Goal: Task Accomplishment & Management: Use online tool/utility

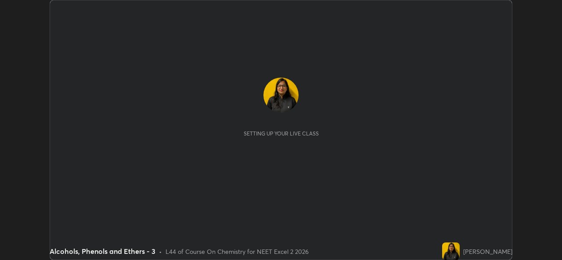
scroll to position [260, 561]
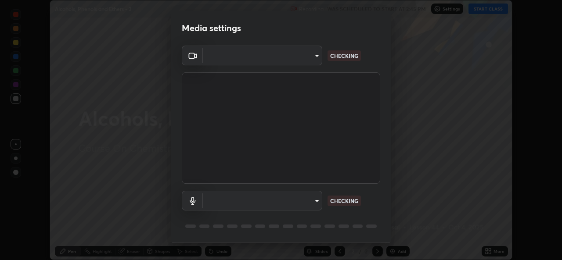
type input "9788daf0cbf52dd0d374ba9f0d4f11576c03820bc15fcf9a4a11f890b69d92bf"
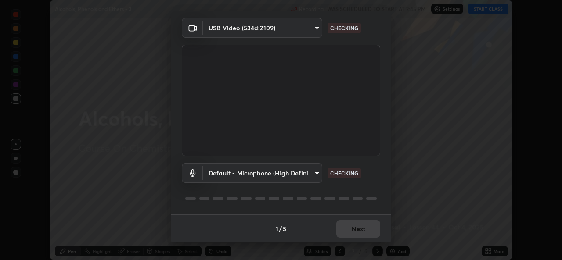
click at [316, 172] on body "Erase all Alcohols, Phenols and Ethers - 3 Recording WAS SCHEDULED TO START AT …" at bounding box center [281, 130] width 562 height 260
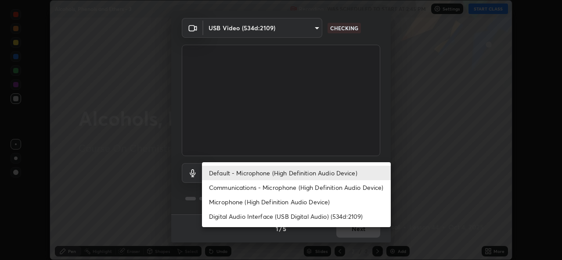
click at [280, 203] on li "Microphone (High Definition Audio Device)" at bounding box center [296, 202] width 189 height 14
type input "345f5d8304a1ab30e3d14ed5696ced08ebab0189725ef91838db04cd8f5619d4"
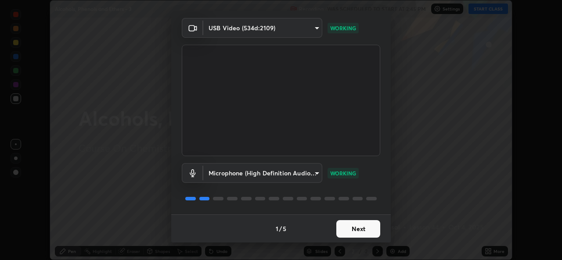
click at [349, 230] on button "Next" at bounding box center [358, 229] width 44 height 18
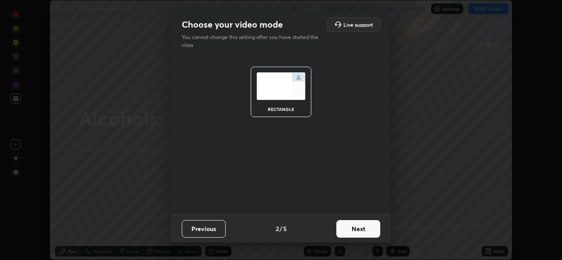
click at [352, 230] on button "Next" at bounding box center [358, 229] width 44 height 18
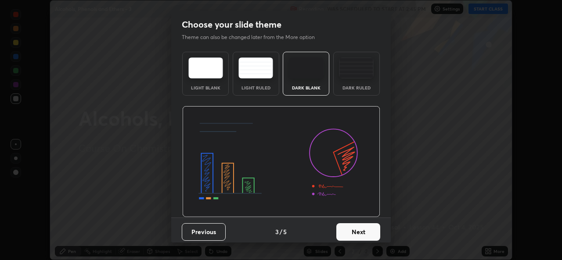
click at [354, 230] on button "Next" at bounding box center [358, 232] width 44 height 18
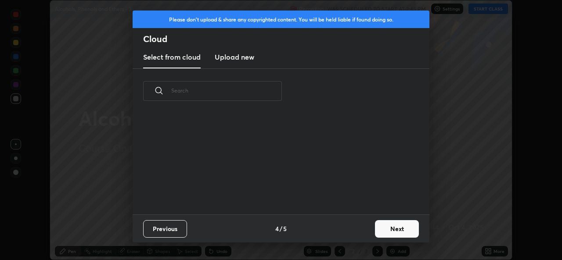
click at [360, 230] on div "Previous 4 / 5 Next" at bounding box center [281, 229] width 297 height 28
click at [384, 229] on button "Next" at bounding box center [397, 229] width 44 height 18
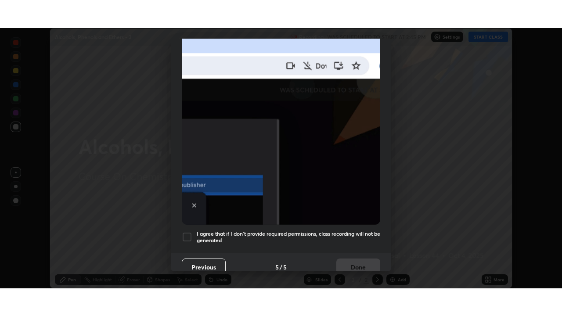
scroll to position [207, 0]
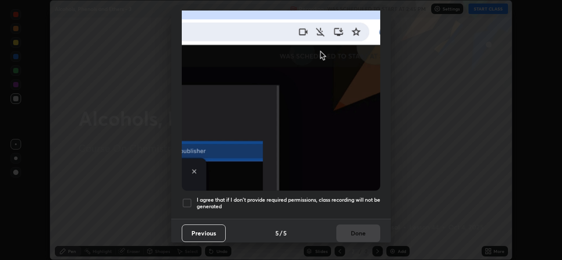
click at [187, 201] on div at bounding box center [187, 203] width 11 height 11
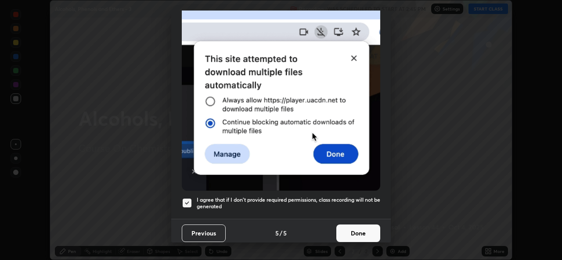
click at [354, 227] on button "Done" at bounding box center [358, 234] width 44 height 18
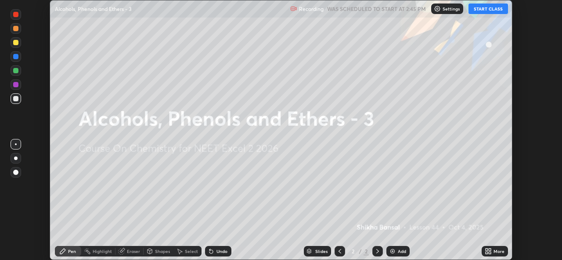
click at [489, 13] on button "START CLASS" at bounding box center [488, 9] width 40 height 11
click at [489, 250] on icon at bounding box center [490, 250] width 2 height 2
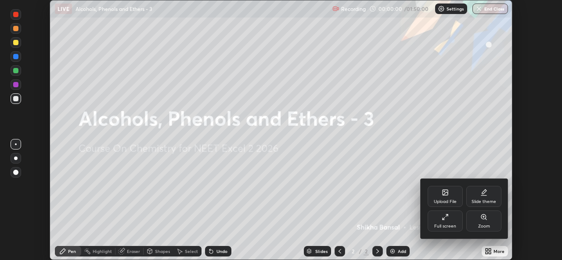
click at [449, 215] on div "Full screen" at bounding box center [445, 221] width 35 height 21
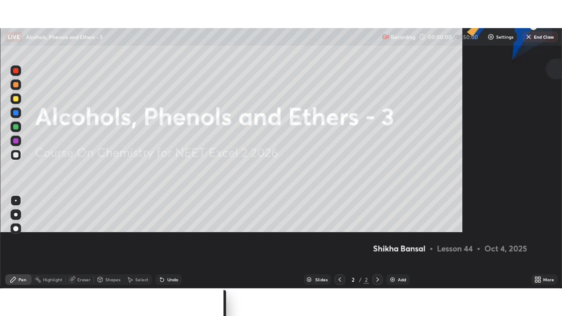
scroll to position [316, 562]
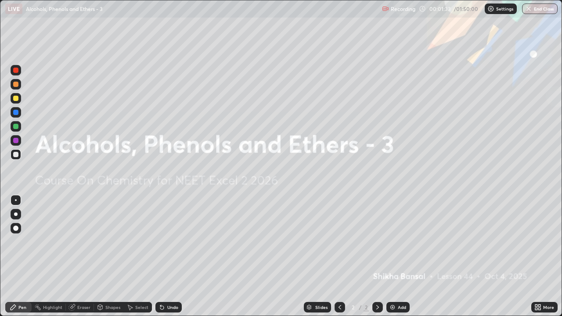
click at [397, 260] on div "Add" at bounding box center [397, 307] width 23 height 11
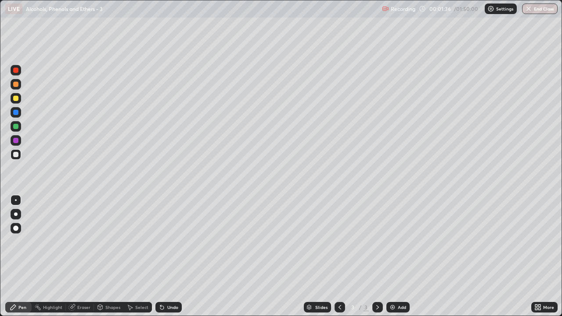
click at [60, 260] on div "Highlight" at bounding box center [49, 307] width 34 height 11
click at [17, 98] on div at bounding box center [15, 98] width 5 height 5
click at [23, 260] on div "Pen" at bounding box center [22, 307] width 8 height 4
click at [167, 260] on div "Undo" at bounding box center [172, 307] width 11 height 4
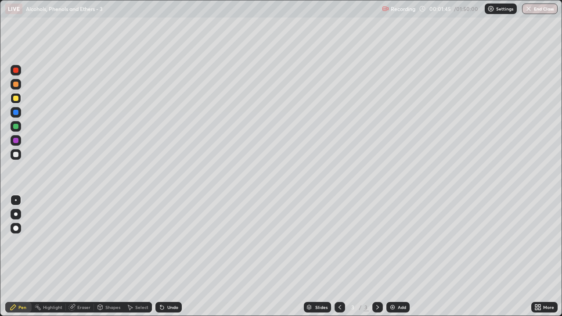
click at [165, 260] on div "Undo" at bounding box center [168, 307] width 26 height 11
click at [160, 260] on icon at bounding box center [160, 305] width 1 height 1
click at [17, 158] on div at bounding box center [16, 154] width 11 height 11
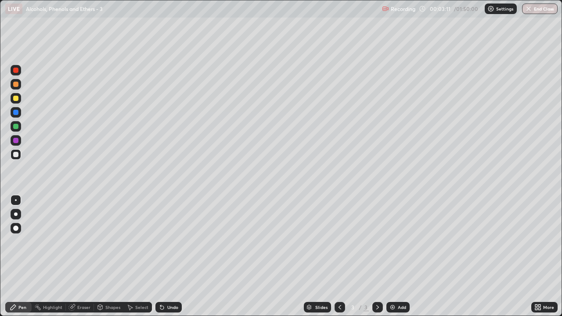
click at [19, 102] on div at bounding box center [16, 98] width 11 height 11
click at [16, 155] on div at bounding box center [15, 154] width 5 height 5
click at [20, 126] on div at bounding box center [16, 126] width 11 height 11
click at [407, 260] on div "Add" at bounding box center [397, 307] width 23 height 11
click at [339, 260] on icon at bounding box center [339, 307] width 7 height 7
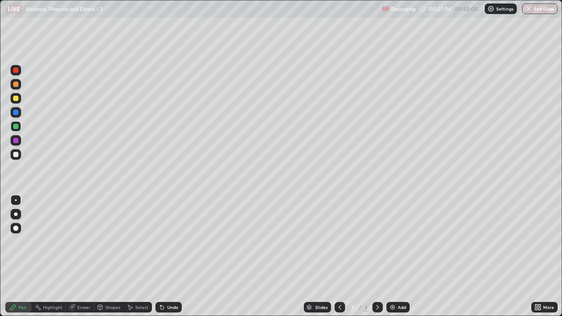
click at [377, 260] on icon at bounding box center [377, 307] width 7 height 7
click at [17, 156] on div at bounding box center [15, 154] width 5 height 5
click at [18, 97] on div at bounding box center [15, 98] width 5 height 5
click at [396, 260] on div "Add" at bounding box center [397, 307] width 23 height 11
click at [14, 155] on div at bounding box center [15, 154] width 5 height 5
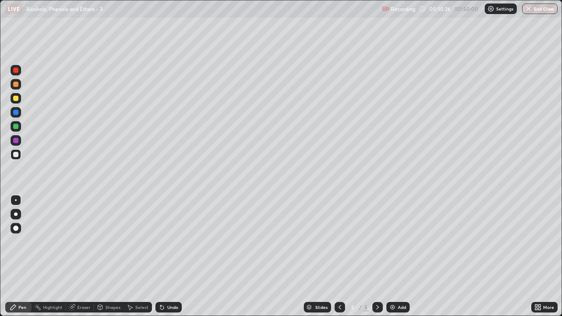
click at [68, 260] on div "Eraser" at bounding box center [80, 307] width 28 height 18
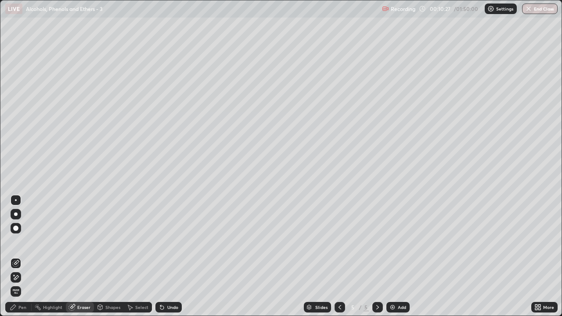
click at [22, 260] on div "Pen" at bounding box center [22, 307] width 8 height 4
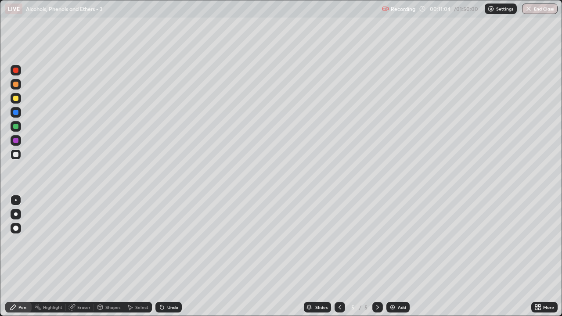
click at [16, 98] on div at bounding box center [15, 98] width 5 height 5
click at [18, 158] on div at bounding box center [16, 154] width 11 height 11
click at [171, 260] on div "Undo" at bounding box center [172, 307] width 11 height 4
click at [170, 260] on div "Undo" at bounding box center [172, 307] width 11 height 4
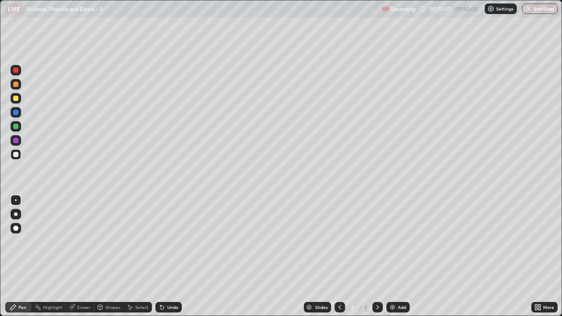
click at [16, 126] on div at bounding box center [15, 126] width 5 height 5
click at [395, 260] on div "Add" at bounding box center [397, 307] width 23 height 11
click at [18, 98] on div at bounding box center [15, 98] width 5 height 5
click at [17, 155] on div at bounding box center [15, 154] width 5 height 5
click at [169, 260] on div "Undo" at bounding box center [172, 307] width 11 height 4
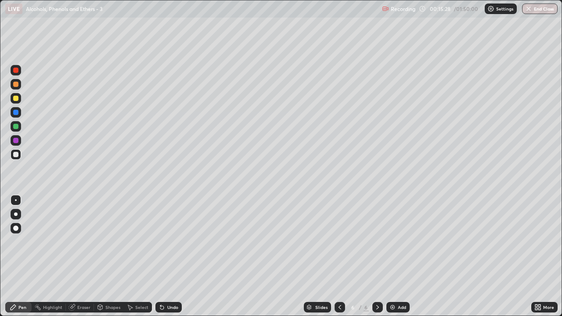
click at [169, 260] on div "Undo" at bounding box center [172, 307] width 11 height 4
click at [170, 260] on div "Undo" at bounding box center [172, 307] width 11 height 4
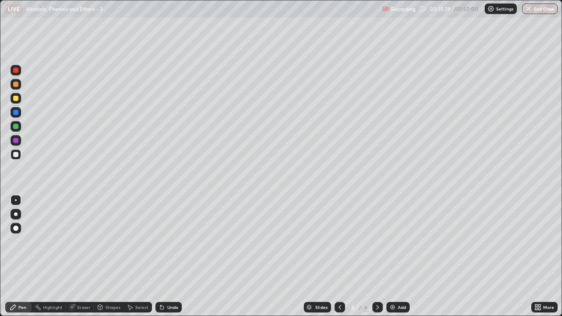
click at [171, 260] on div "Undo" at bounding box center [172, 307] width 11 height 4
click at [15, 129] on div at bounding box center [16, 126] width 11 height 11
click at [17, 154] on div at bounding box center [15, 154] width 5 height 5
click at [395, 260] on div "Add" at bounding box center [397, 307] width 23 height 11
click at [21, 99] on div at bounding box center [16, 98] width 11 height 11
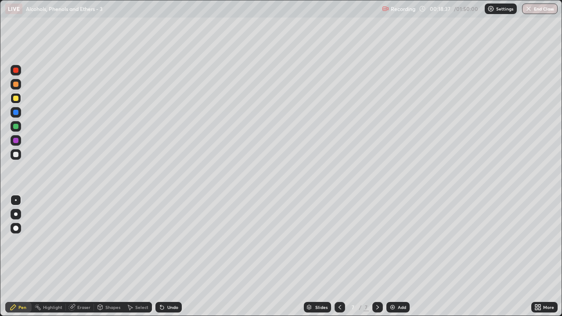
click at [14, 86] on div at bounding box center [15, 84] width 5 height 5
click at [16, 155] on div at bounding box center [15, 154] width 5 height 5
click at [167, 260] on div "Undo" at bounding box center [172, 307] width 11 height 4
click at [169, 260] on div "Undo" at bounding box center [168, 307] width 26 height 11
click at [170, 260] on div "Undo" at bounding box center [168, 307] width 26 height 11
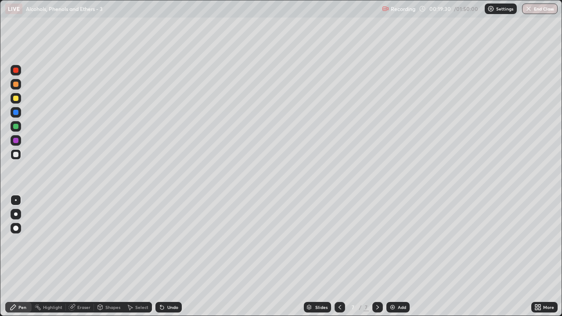
click at [170, 260] on div "Undo" at bounding box center [168, 307] width 26 height 11
click at [19, 126] on div at bounding box center [16, 126] width 11 height 11
click at [17, 157] on div at bounding box center [15, 154] width 5 height 5
click at [19, 127] on div at bounding box center [16, 126] width 11 height 11
click at [18, 154] on div at bounding box center [15, 154] width 5 height 5
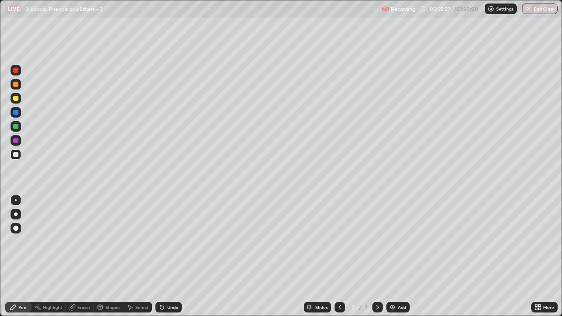
click at [402, 260] on div "Add" at bounding box center [397, 307] width 23 height 11
click at [16, 126] on div at bounding box center [15, 126] width 5 height 5
click at [19, 155] on div at bounding box center [16, 154] width 11 height 11
click at [20, 101] on div at bounding box center [16, 98] width 11 height 11
click at [339, 260] on icon at bounding box center [339, 307] width 7 height 7
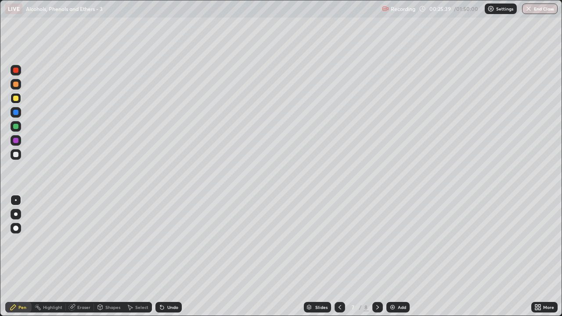
click at [377, 260] on icon at bounding box center [377, 307] width 7 height 7
click at [339, 260] on icon at bounding box center [339, 307] width 7 height 7
click at [377, 260] on icon at bounding box center [377, 307] width 7 height 7
click at [395, 260] on div "Add" at bounding box center [397, 307] width 23 height 11
click at [16, 154] on div at bounding box center [15, 154] width 5 height 5
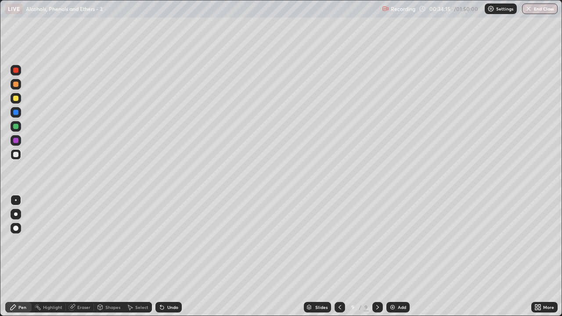
click at [18, 126] on div at bounding box center [15, 126] width 5 height 5
click at [19, 155] on div at bounding box center [16, 154] width 11 height 11
click at [400, 260] on div "Add" at bounding box center [397, 307] width 23 height 11
click at [20, 101] on div at bounding box center [16, 98] width 11 height 11
click at [338, 260] on icon at bounding box center [339, 307] width 7 height 7
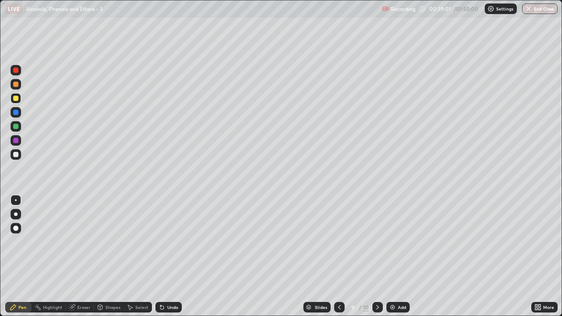
click at [377, 260] on icon at bounding box center [377, 307] width 7 height 7
click at [20, 130] on div at bounding box center [16, 126] width 11 height 11
click at [394, 260] on img at bounding box center [392, 307] width 7 height 7
click at [20, 100] on div at bounding box center [16, 98] width 11 height 11
click at [20, 156] on div at bounding box center [16, 154] width 11 height 11
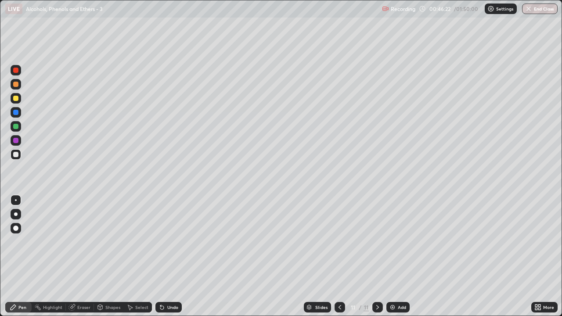
click at [16, 127] on div at bounding box center [15, 126] width 5 height 5
click at [393, 260] on img at bounding box center [392, 307] width 7 height 7
click at [16, 101] on div at bounding box center [15, 98] width 5 height 5
click at [17, 130] on div at bounding box center [16, 126] width 11 height 11
click at [170, 260] on div "Undo" at bounding box center [168, 307] width 26 height 11
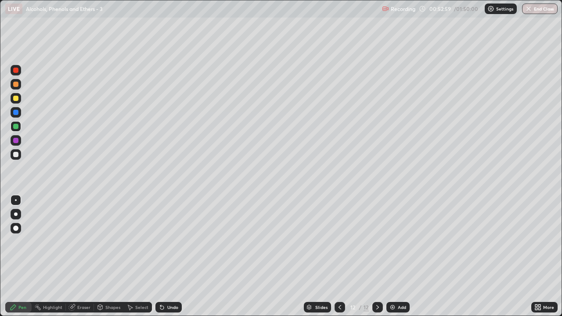
click at [169, 260] on div "Undo" at bounding box center [168, 307] width 26 height 11
click at [168, 260] on div "Undo" at bounding box center [168, 307] width 26 height 11
click at [169, 260] on div "Undo" at bounding box center [172, 307] width 11 height 4
click at [19, 156] on div at bounding box center [16, 154] width 11 height 11
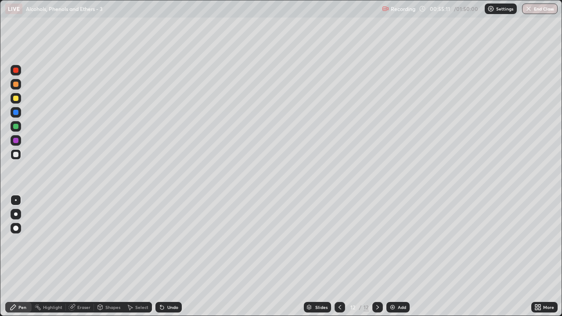
click at [395, 260] on div "Add" at bounding box center [397, 307] width 23 height 11
click at [16, 126] on div at bounding box center [15, 126] width 5 height 5
click at [19, 98] on div at bounding box center [16, 98] width 11 height 11
click at [18, 157] on div at bounding box center [16, 154] width 11 height 11
click at [17, 101] on div at bounding box center [16, 98] width 11 height 11
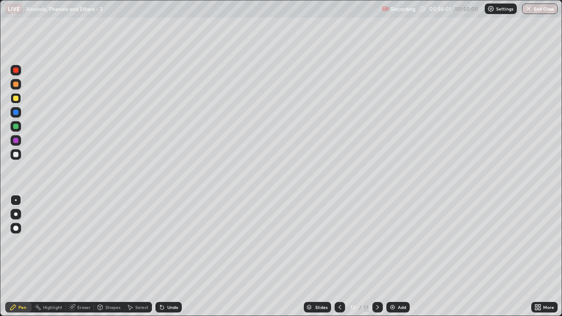
click at [17, 157] on div at bounding box center [15, 154] width 5 height 5
click at [17, 102] on div at bounding box center [16, 98] width 11 height 11
click at [16, 128] on div at bounding box center [15, 126] width 5 height 5
click at [396, 260] on div "Add" at bounding box center [397, 307] width 23 height 11
click at [18, 157] on div at bounding box center [16, 154] width 11 height 11
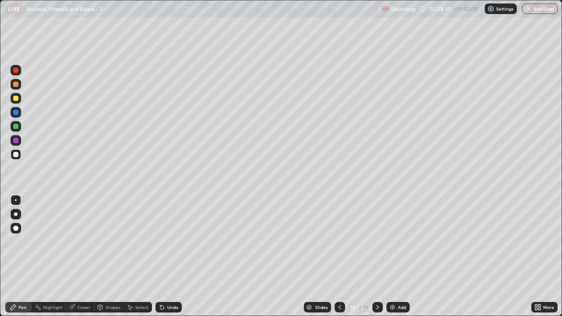
click at [16, 128] on div at bounding box center [15, 126] width 5 height 5
click at [339, 260] on icon at bounding box center [339, 307] width 7 height 7
click at [137, 145] on button "Undo" at bounding box center [146, 141] width 25 height 11
click at [90, 260] on div "Eraser" at bounding box center [80, 307] width 28 height 11
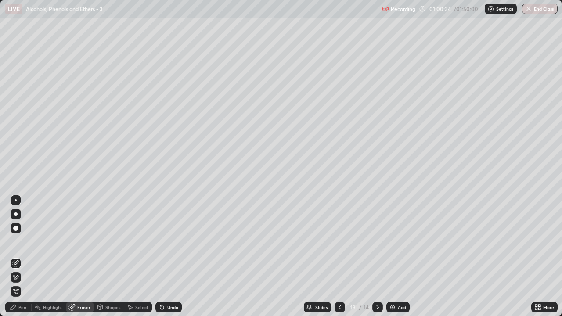
click at [22, 260] on div "Pen" at bounding box center [22, 307] width 8 height 4
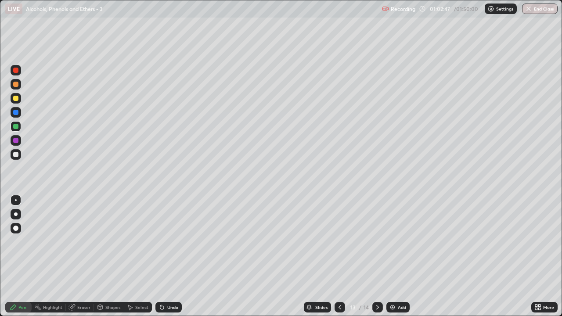
click at [17, 102] on div at bounding box center [16, 98] width 11 height 11
click at [377, 260] on icon at bounding box center [377, 307] width 7 height 7
click at [167, 260] on div "Undo" at bounding box center [172, 307] width 11 height 4
click at [18, 157] on div at bounding box center [16, 154] width 11 height 11
click at [400, 260] on div "Add" at bounding box center [402, 307] width 8 height 4
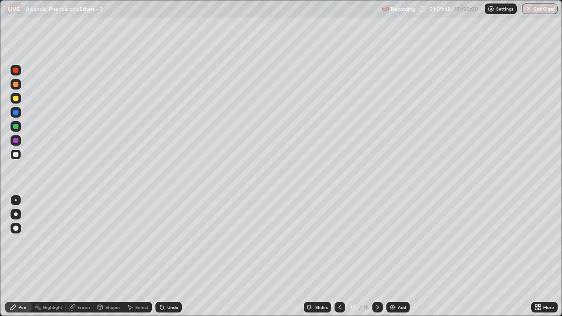
click at [17, 98] on div at bounding box center [15, 98] width 5 height 5
click at [15, 155] on div at bounding box center [15, 154] width 5 height 5
click at [392, 260] on img at bounding box center [392, 307] width 7 height 7
click at [16, 99] on div at bounding box center [15, 98] width 5 height 5
click at [16, 156] on div at bounding box center [15, 154] width 5 height 5
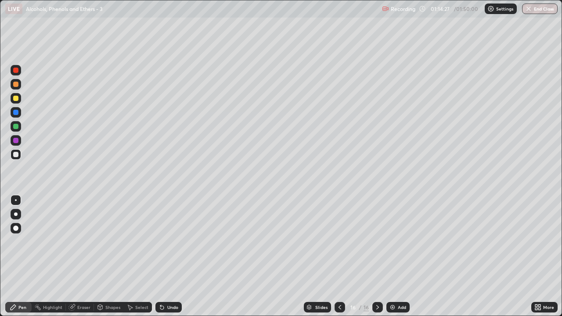
click at [15, 129] on div at bounding box center [15, 126] width 5 height 5
click at [78, 260] on div "Eraser" at bounding box center [83, 307] width 13 height 4
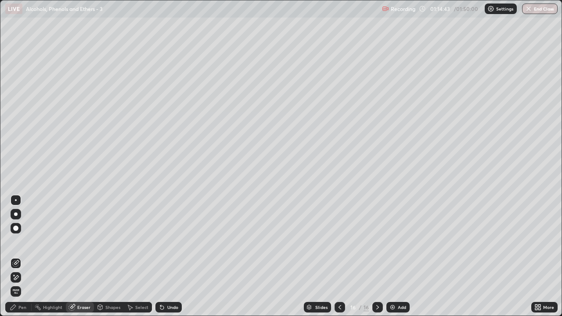
click at [24, 260] on div "Pen" at bounding box center [22, 307] width 8 height 4
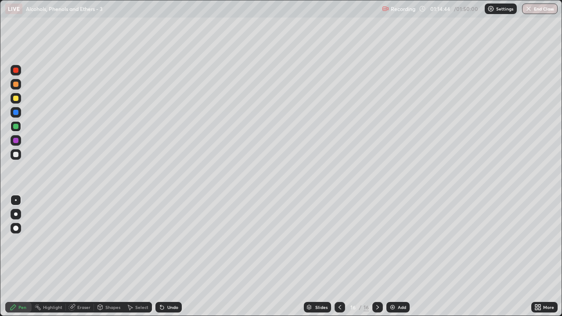
click at [16, 97] on div at bounding box center [15, 98] width 5 height 5
click at [15, 156] on div at bounding box center [15, 154] width 5 height 5
click at [398, 260] on div "Add" at bounding box center [402, 307] width 8 height 4
click at [16, 100] on div at bounding box center [15, 98] width 5 height 5
click at [19, 157] on div at bounding box center [16, 154] width 11 height 11
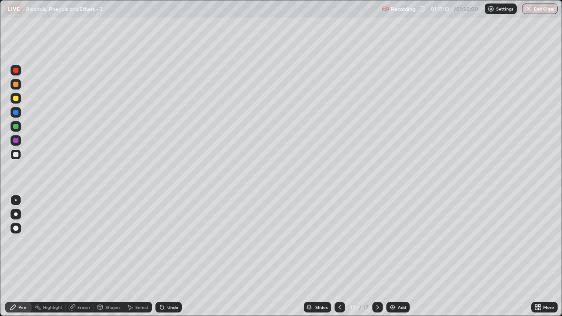
click at [16, 128] on div at bounding box center [15, 126] width 5 height 5
click at [17, 100] on div at bounding box center [15, 98] width 5 height 5
click at [18, 102] on div at bounding box center [16, 98] width 11 height 11
click at [18, 128] on div at bounding box center [15, 126] width 5 height 5
click at [399, 260] on div "Add" at bounding box center [402, 307] width 8 height 4
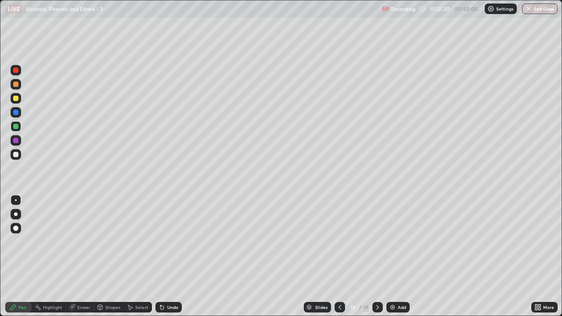
click at [18, 100] on div at bounding box center [15, 98] width 5 height 5
click at [171, 260] on div "Undo" at bounding box center [172, 307] width 11 height 4
click at [19, 155] on div at bounding box center [16, 154] width 11 height 11
click at [17, 100] on div at bounding box center [15, 98] width 5 height 5
click at [16, 102] on div at bounding box center [16, 98] width 11 height 11
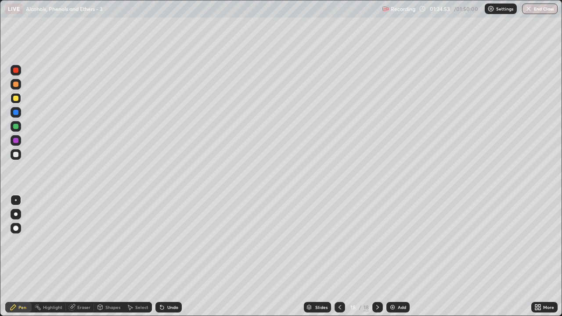
click at [15, 159] on div at bounding box center [16, 154] width 11 height 11
click at [20, 129] on div at bounding box center [16, 126] width 11 height 11
click at [168, 260] on div "Undo" at bounding box center [172, 307] width 11 height 4
click at [167, 260] on div "Undo" at bounding box center [172, 307] width 11 height 4
click at [165, 260] on div "Undo" at bounding box center [168, 307] width 26 height 11
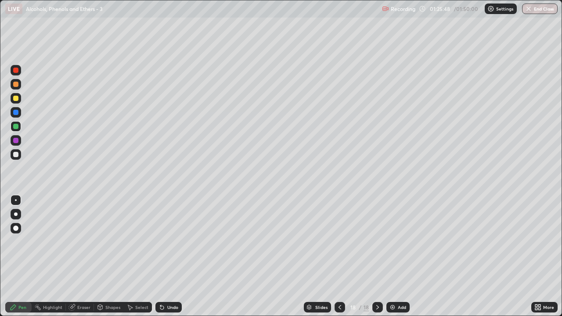
click at [168, 260] on div "Undo" at bounding box center [168, 307] width 26 height 11
click at [167, 260] on div "Undo" at bounding box center [172, 307] width 11 height 4
click at [20, 157] on div at bounding box center [16, 154] width 11 height 11
click at [17, 128] on div at bounding box center [15, 126] width 5 height 5
click at [392, 260] on img at bounding box center [392, 307] width 7 height 7
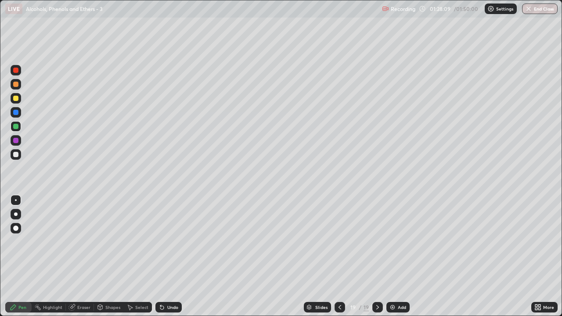
click at [18, 102] on div at bounding box center [16, 98] width 11 height 11
click at [14, 149] on div at bounding box center [16, 154] width 11 height 11
click at [171, 260] on div "Undo" at bounding box center [172, 307] width 11 height 4
click at [77, 260] on div "Eraser" at bounding box center [83, 307] width 13 height 4
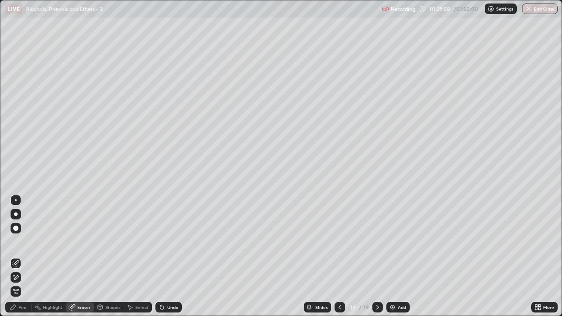
click at [17, 260] on icon at bounding box center [13, 307] width 7 height 7
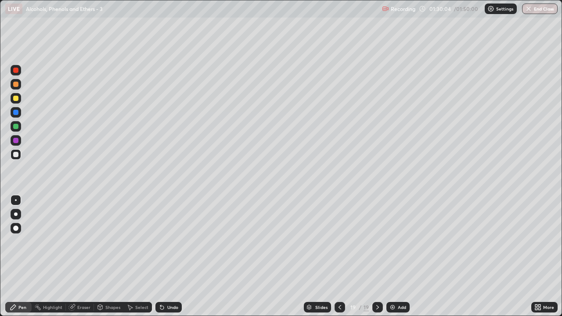
click at [16, 99] on div at bounding box center [15, 98] width 5 height 5
click at [21, 126] on div at bounding box center [16, 126] width 11 height 11
click at [398, 260] on div "Add" at bounding box center [402, 307] width 8 height 4
click at [20, 157] on div at bounding box center [16, 154] width 11 height 11
click at [340, 260] on div at bounding box center [339, 307] width 11 height 11
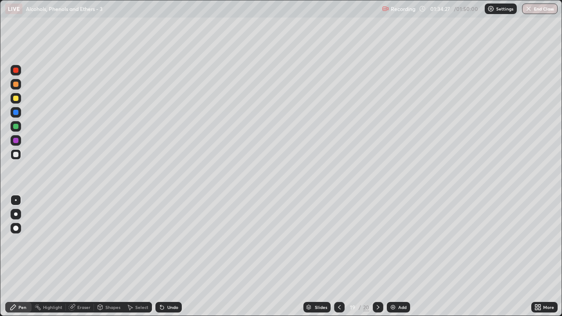
click at [378, 260] on icon at bounding box center [377, 307] width 7 height 7
click at [17, 101] on div at bounding box center [16, 98] width 11 height 11
click at [165, 260] on div "Undo" at bounding box center [168, 307] width 26 height 11
click at [167, 260] on div "Undo" at bounding box center [172, 307] width 11 height 4
click at [169, 260] on div "Undo" at bounding box center [172, 307] width 11 height 4
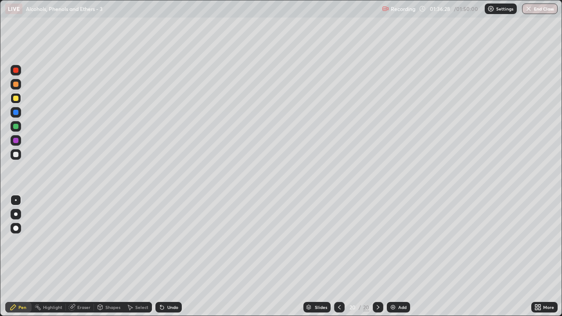
click at [392, 260] on img at bounding box center [392, 307] width 7 height 7
click at [342, 260] on div at bounding box center [339, 307] width 11 height 11
click at [377, 260] on icon at bounding box center [377, 307] width 3 height 4
click at [169, 260] on div "Undo" at bounding box center [172, 307] width 11 height 4
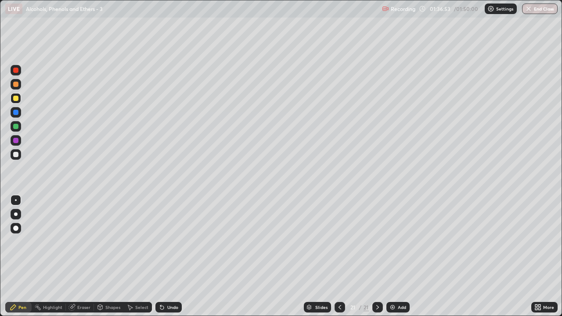
click at [169, 260] on div "Undo" at bounding box center [172, 307] width 11 height 4
click at [398, 260] on div "Add" at bounding box center [402, 307] width 8 height 4
click at [536, 12] on button "End Class" at bounding box center [540, 9] width 35 height 11
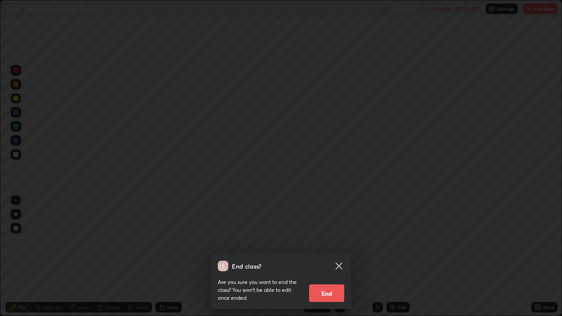
click at [337, 260] on button "End" at bounding box center [326, 293] width 35 height 18
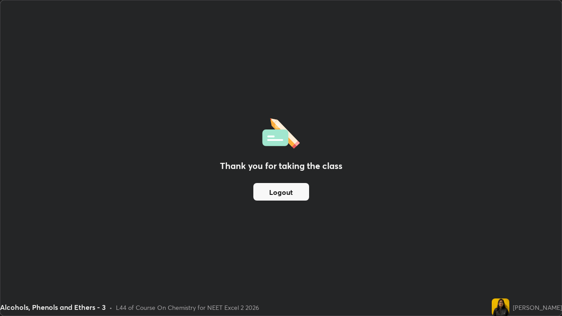
click at [296, 190] on button "Logout" at bounding box center [281, 192] width 56 height 18
